Goal: Navigation & Orientation: Find specific page/section

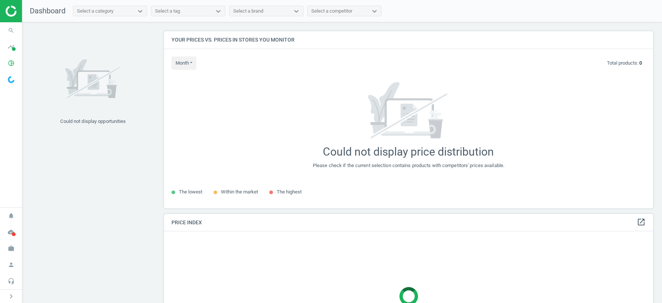
scroll to position [177, 489]
click at [9, 62] on icon "pie_chart_outlined" at bounding box center [11, 63] width 14 height 14
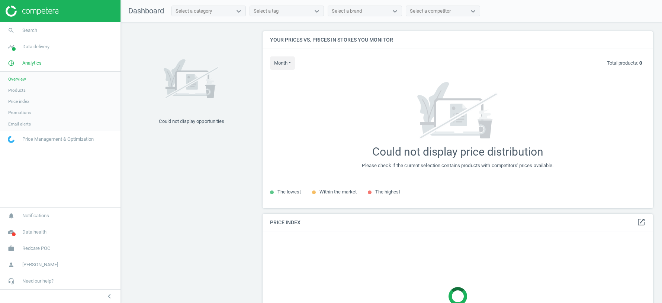
scroll to position [4, 4]
click at [20, 91] on span "Products" at bounding box center [16, 90] width 17 height 6
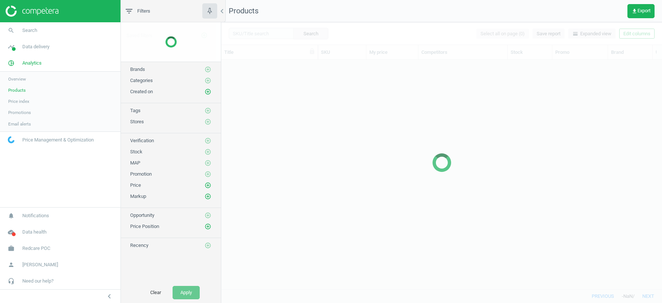
scroll to position [230, 441]
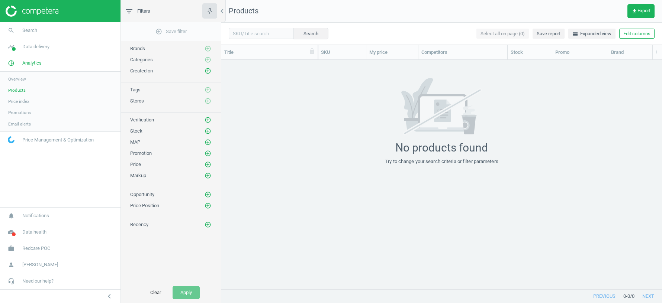
click at [16, 76] on span "Overview" at bounding box center [17, 79] width 18 height 6
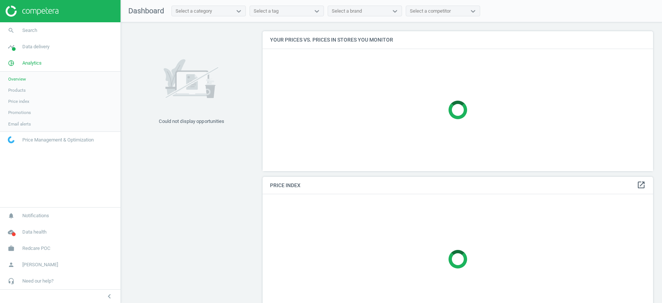
scroll to position [177, 390]
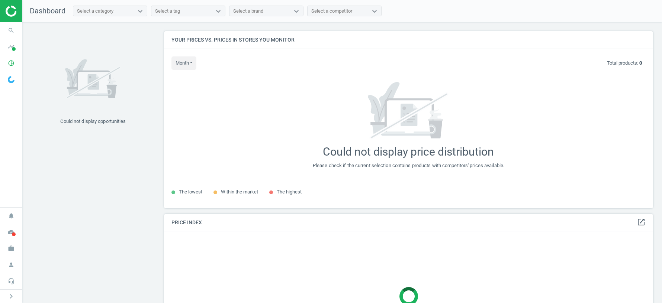
scroll to position [177, 489]
